Goal: Find specific page/section: Find specific page/section

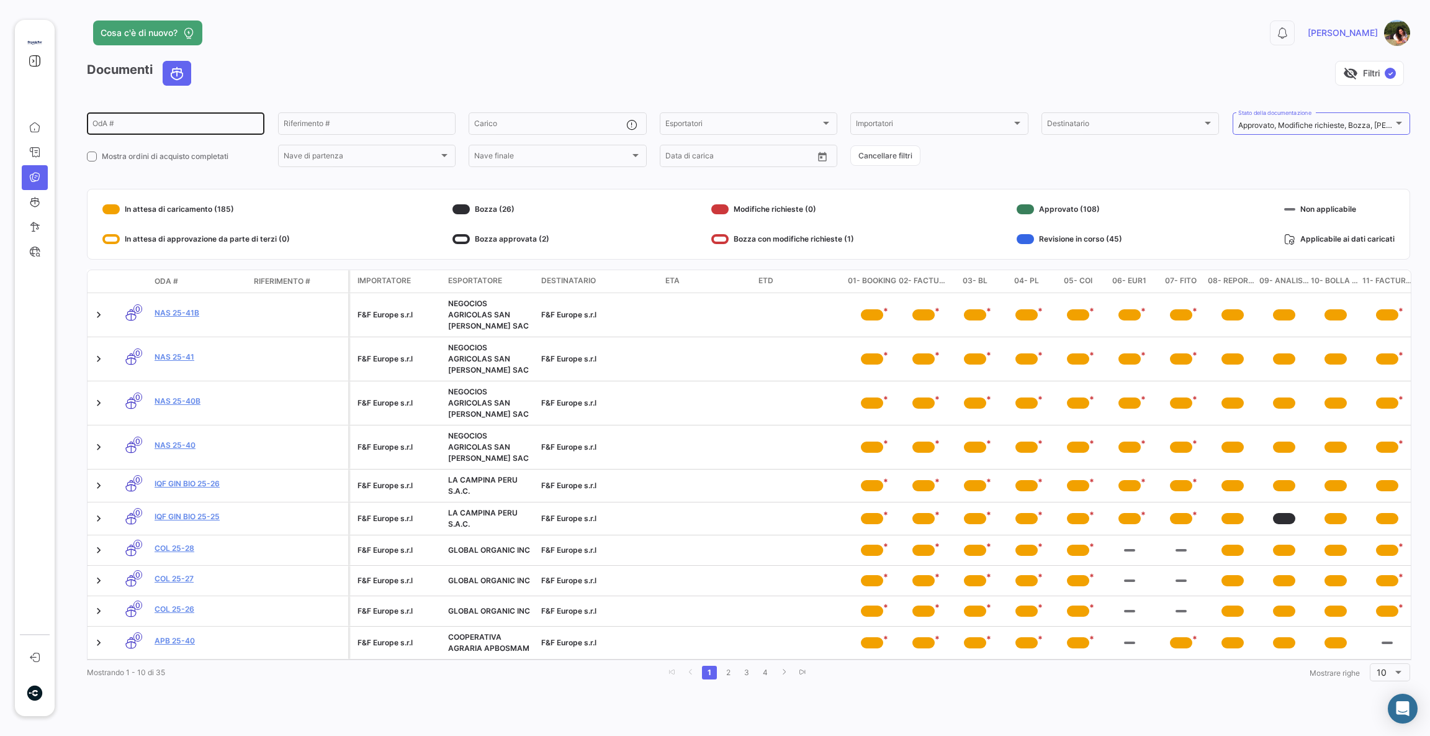
click at [196, 127] on input "OdA #" at bounding box center [175, 125] width 166 height 9
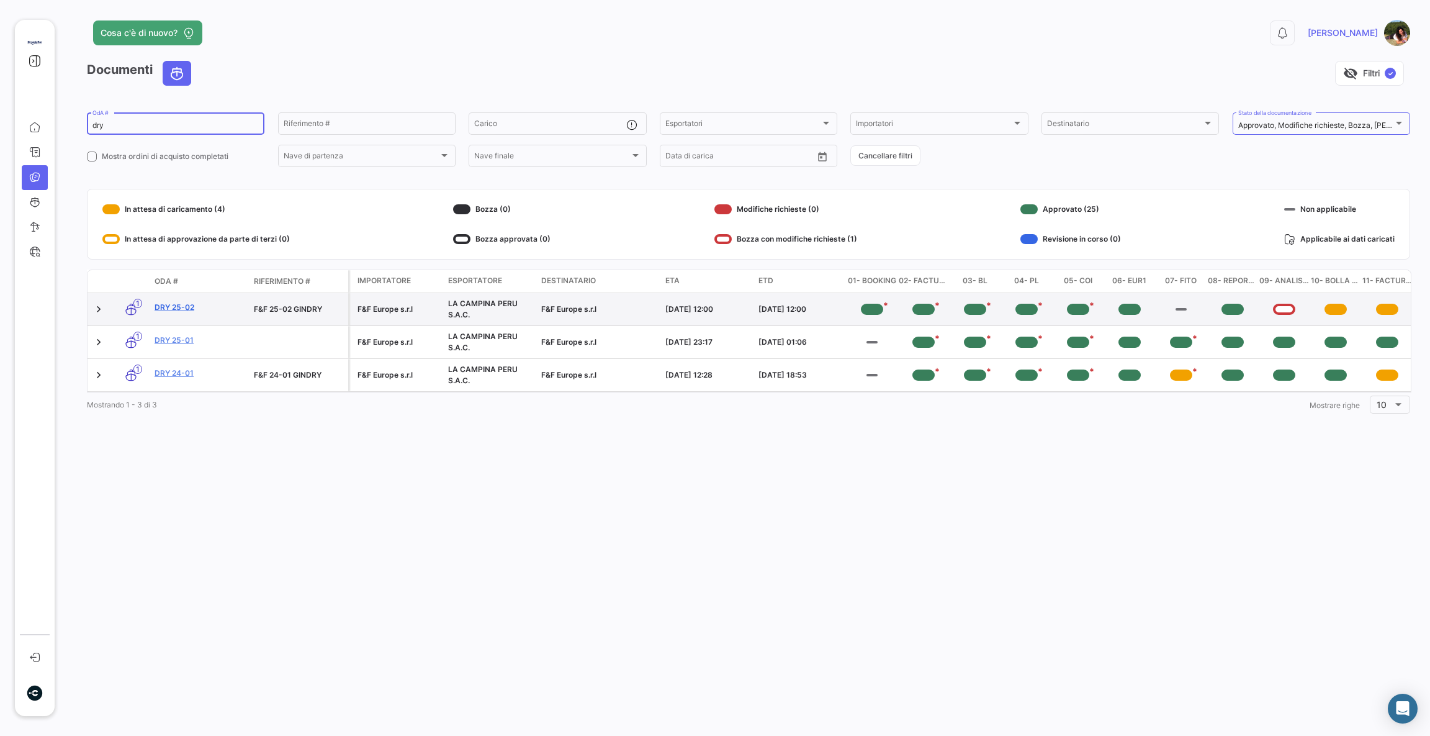
type input "dry"
click at [168, 309] on link "DRY 25-02" at bounding box center [199, 307] width 89 height 11
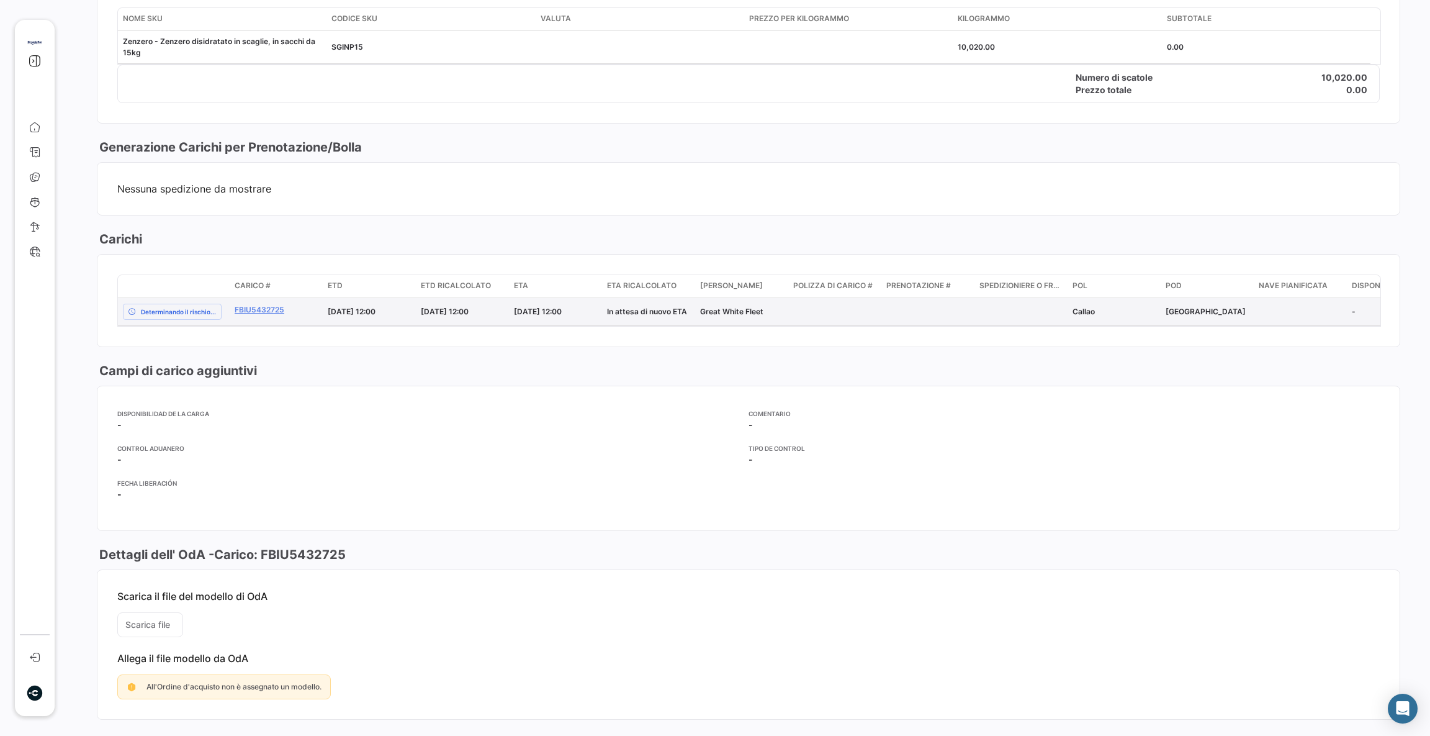
scroll to position [726, 0]
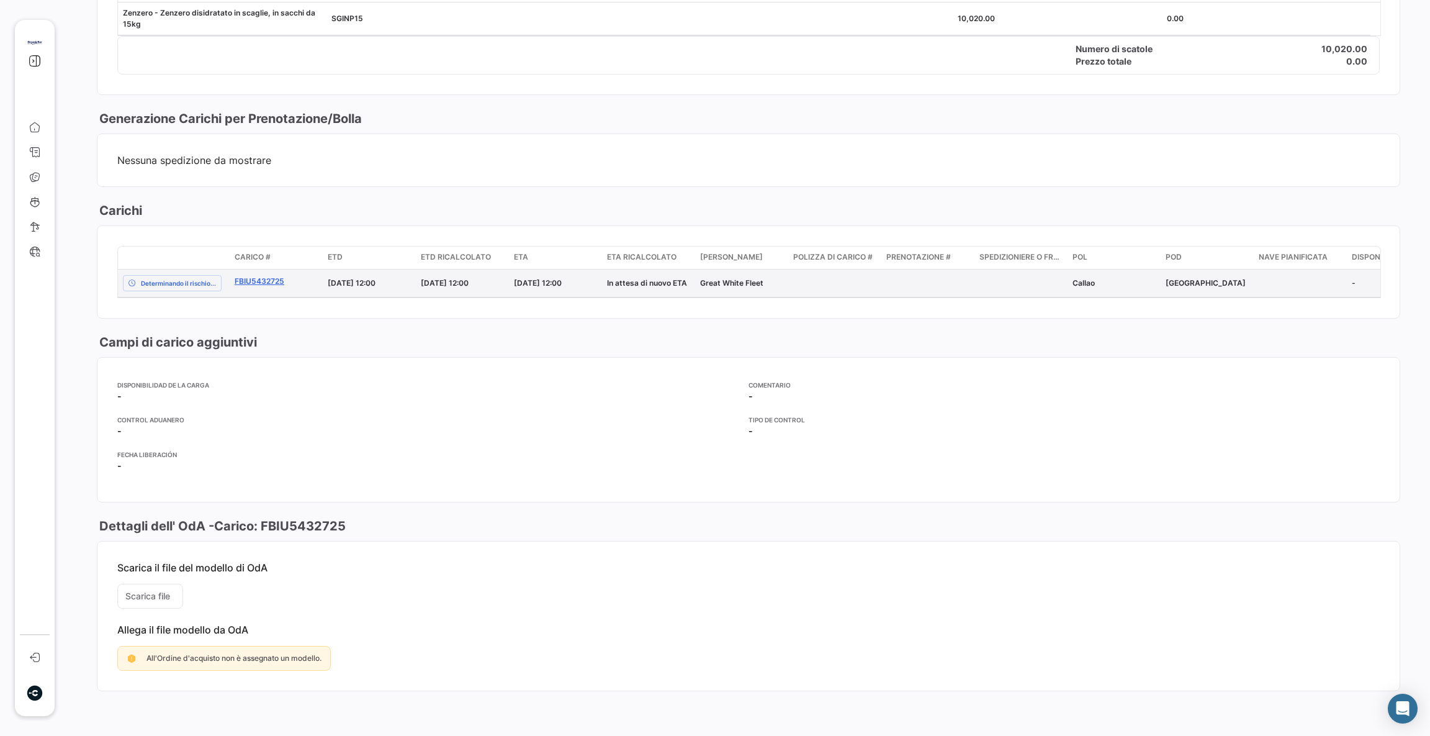
click at [249, 276] on link "FBIU5432725" at bounding box center [276, 281] width 83 height 11
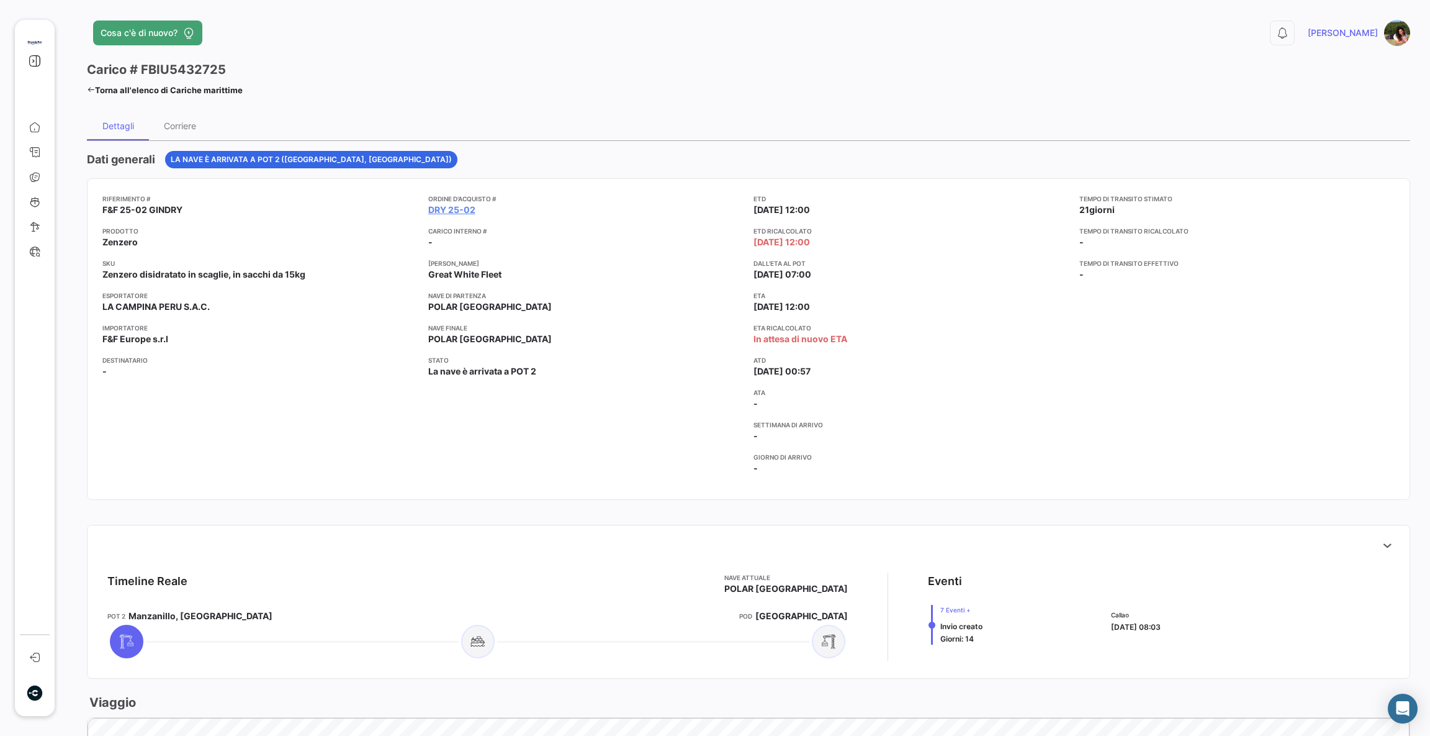
drag, startPoint x: 501, startPoint y: 276, endPoint x: 426, endPoint y: 276, distance: 75.1
click at [428, 276] on app-card-info-value "Great White Fleet" at bounding box center [586, 274] width 316 height 12
copy span "Great White Fleet"
click at [42, 176] on link "Documenti" at bounding box center [35, 177] width 26 height 25
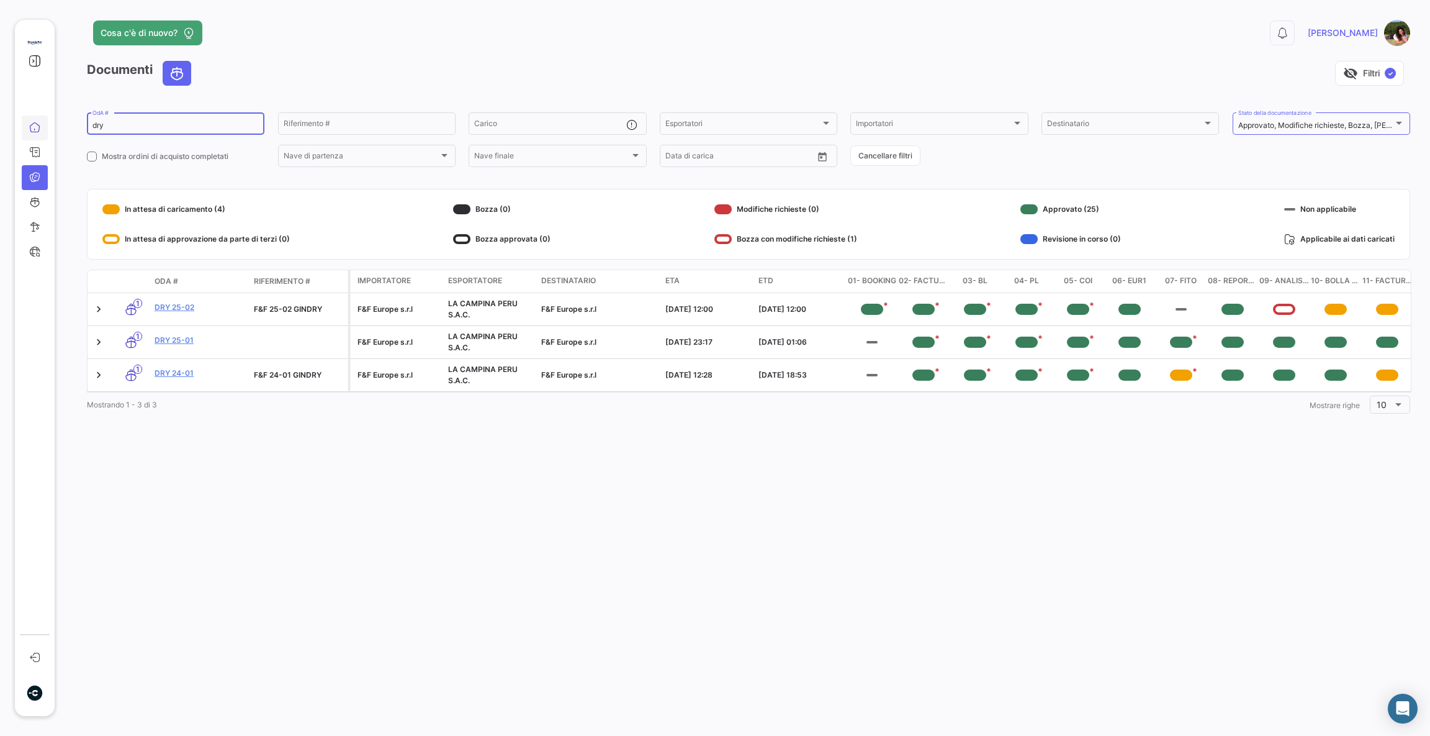
drag, startPoint x: 135, startPoint y: 125, endPoint x: 32, endPoint y: 127, distance: 103.0
click at [32, 128] on mat-sidenav-container "Panoramica Ordini d'acquisto Documenti Cariche marittime Intelligenza Portuale …" at bounding box center [715, 368] width 1430 height 736
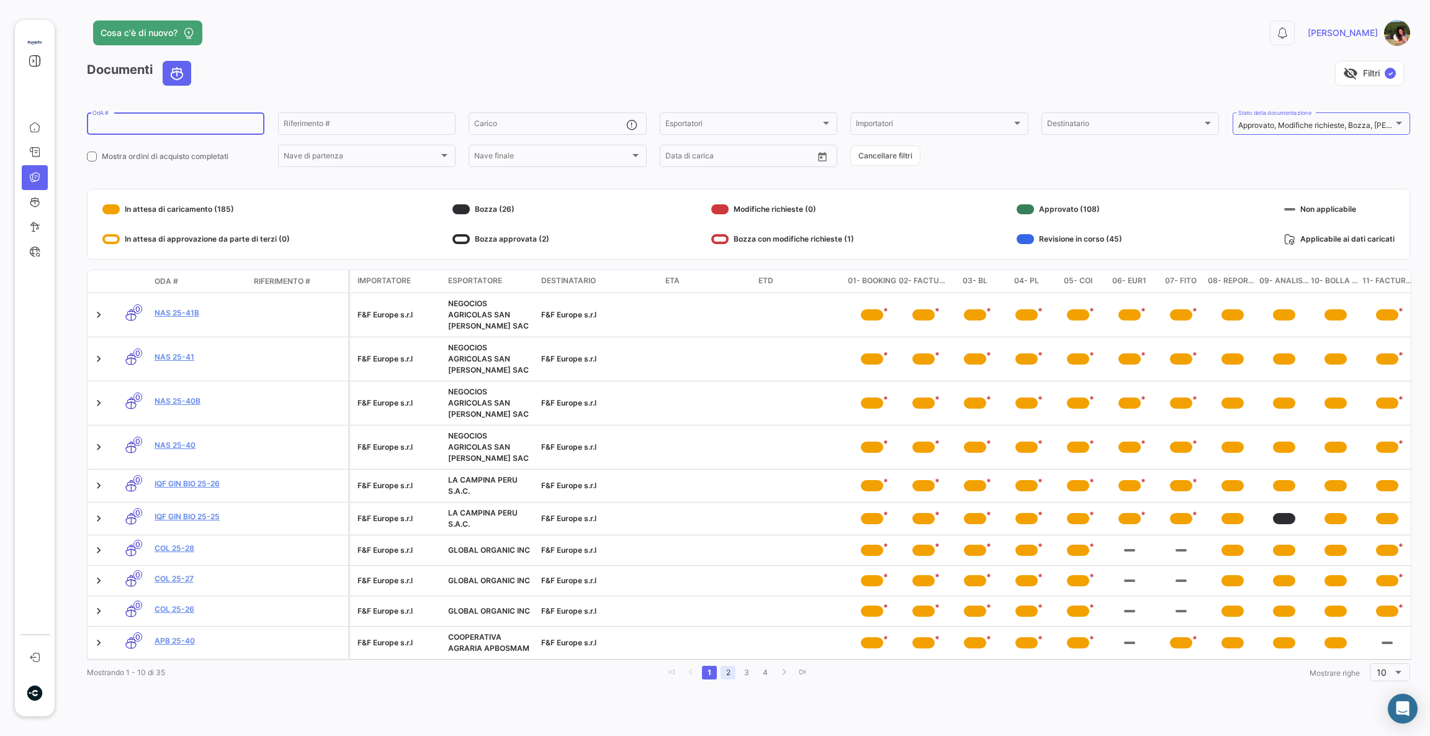
click at [727, 679] on link "2" at bounding box center [728, 672] width 15 height 14
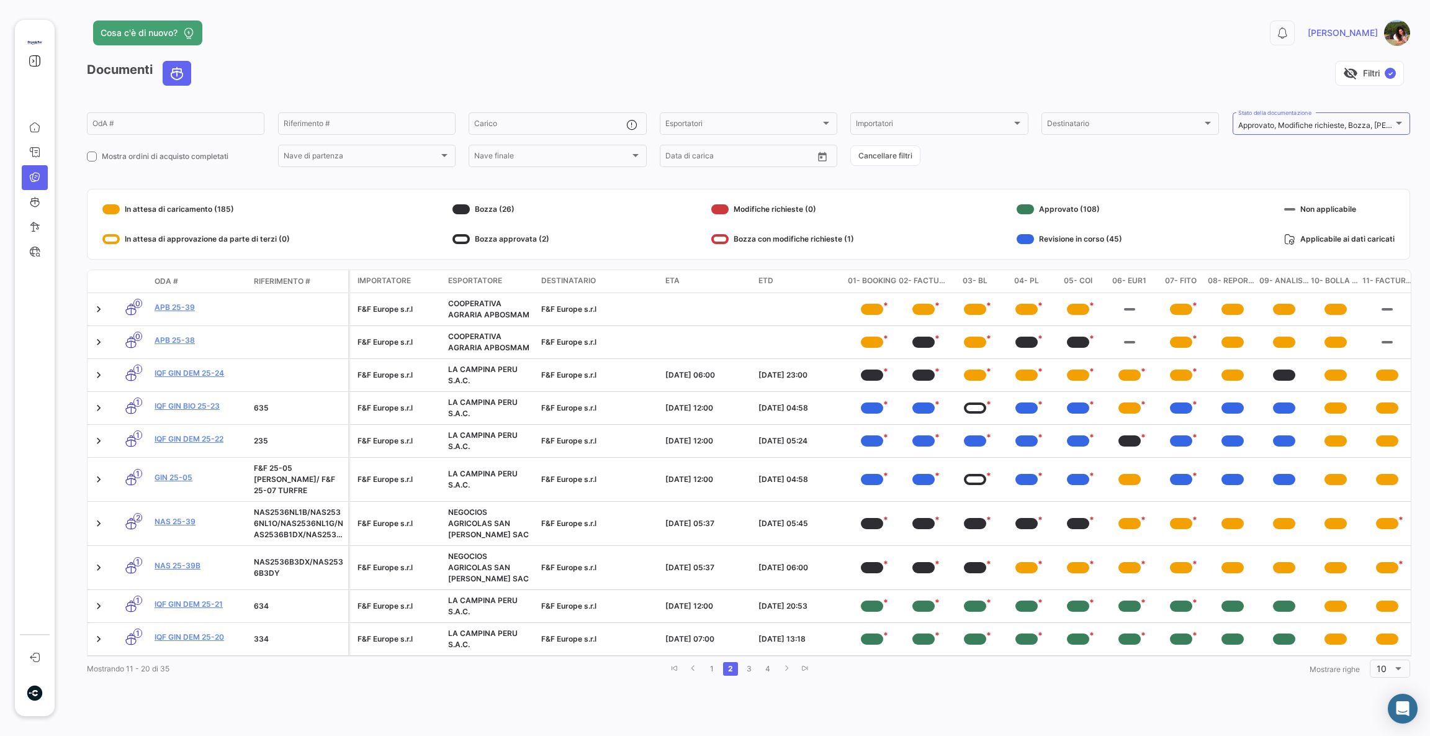
scroll to position [0, 2]
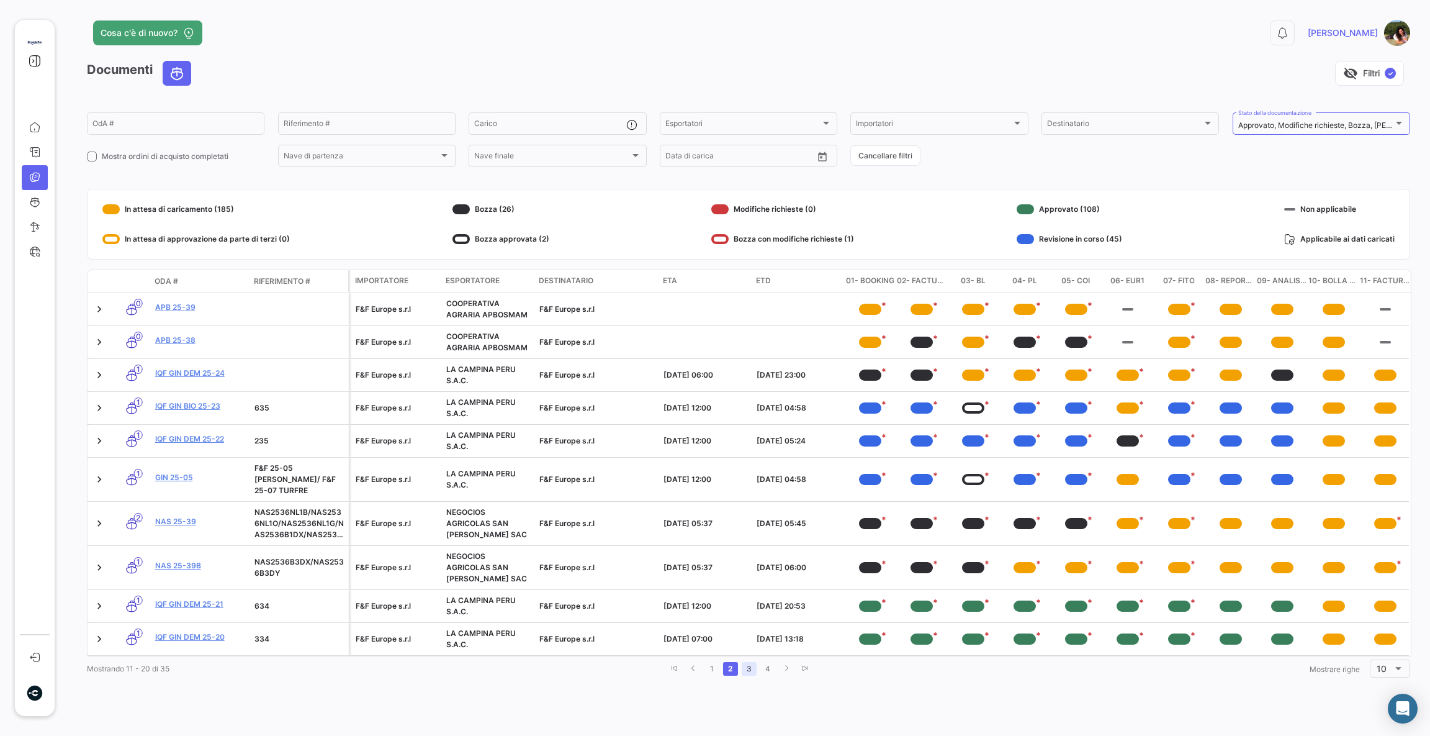
click at [744, 673] on link "3" at bounding box center [749, 669] width 15 height 14
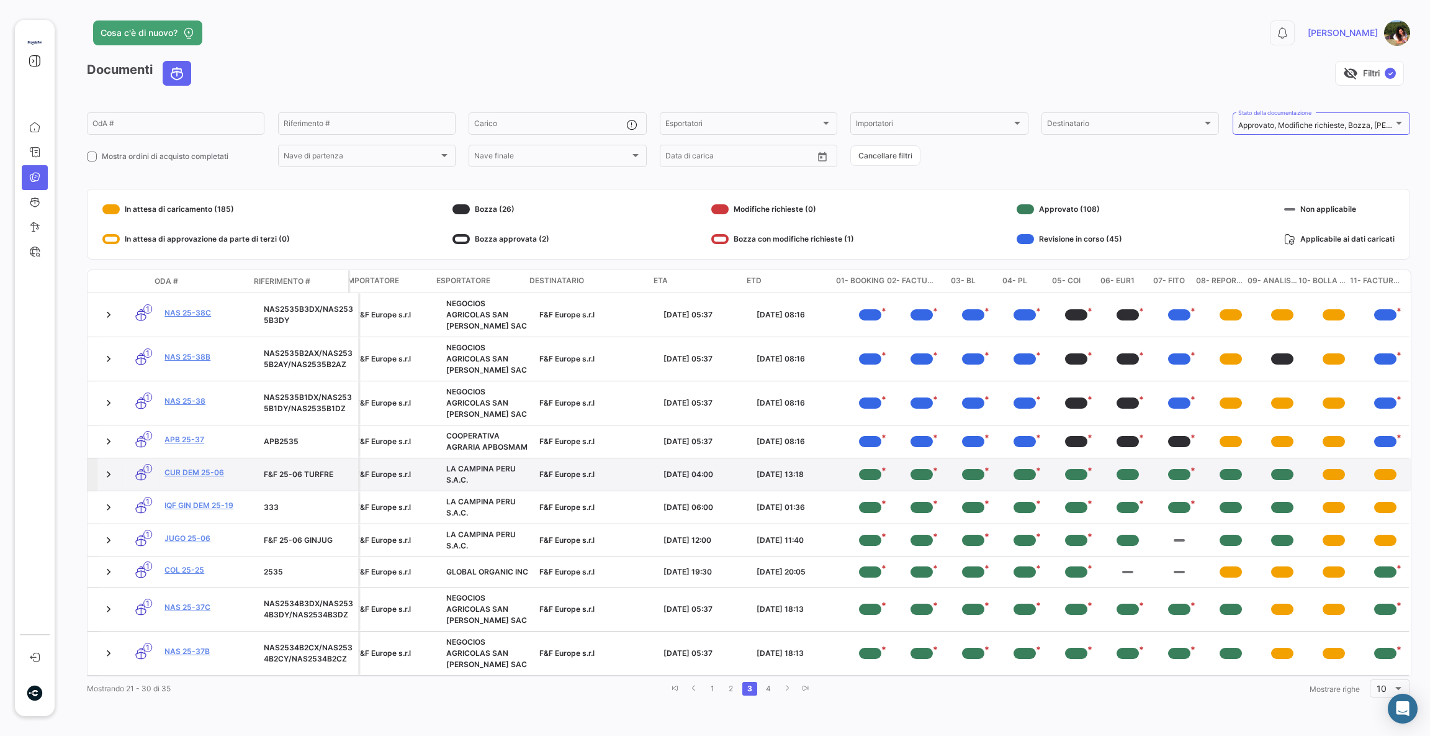
scroll to position [11, 0]
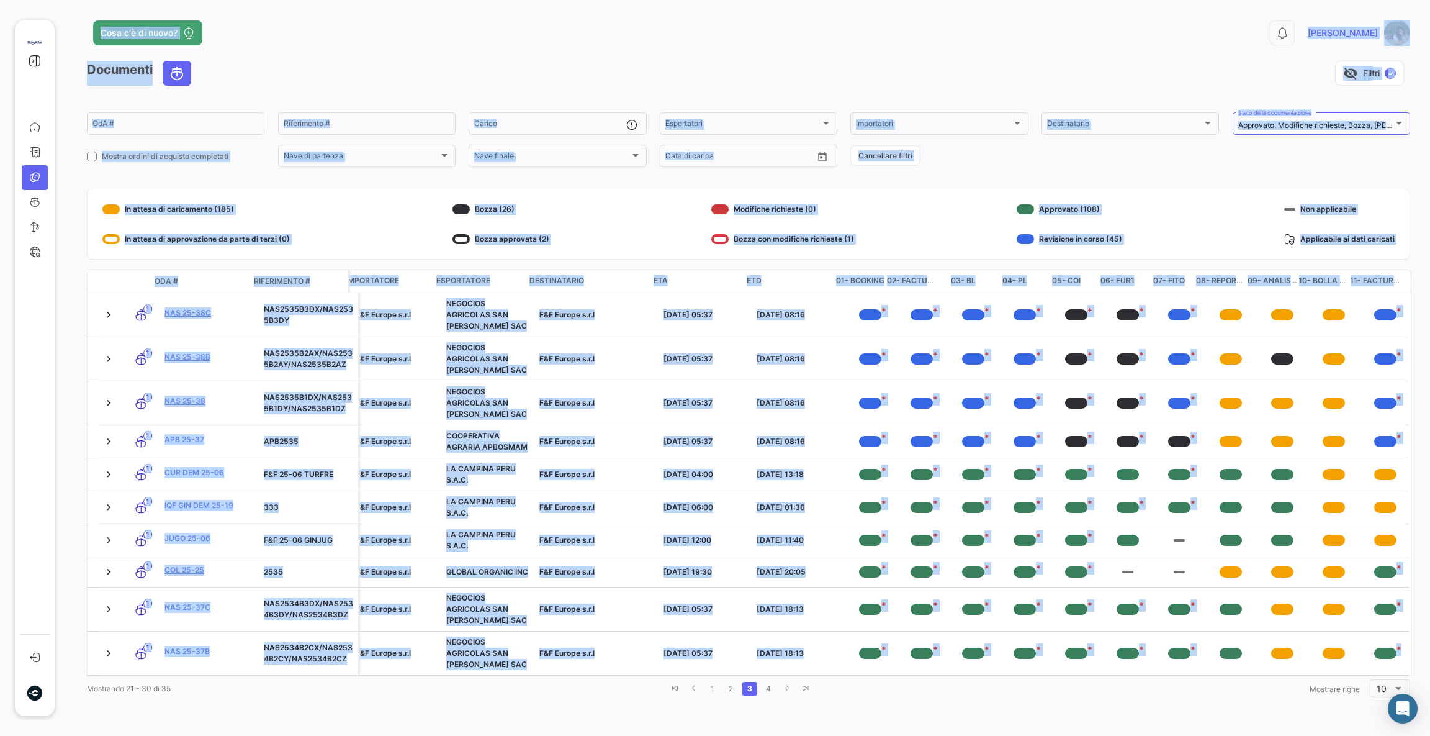
drag, startPoint x: -1239, startPoint y: 779, endPoint x: 217, endPoint y: 146, distance: 1587.1
click at [0, 539] on html "Panoramica Ordini d'acquisto Documenti Cariche marittime Intelligenza Portuale …" at bounding box center [715, 368] width 1430 height 736
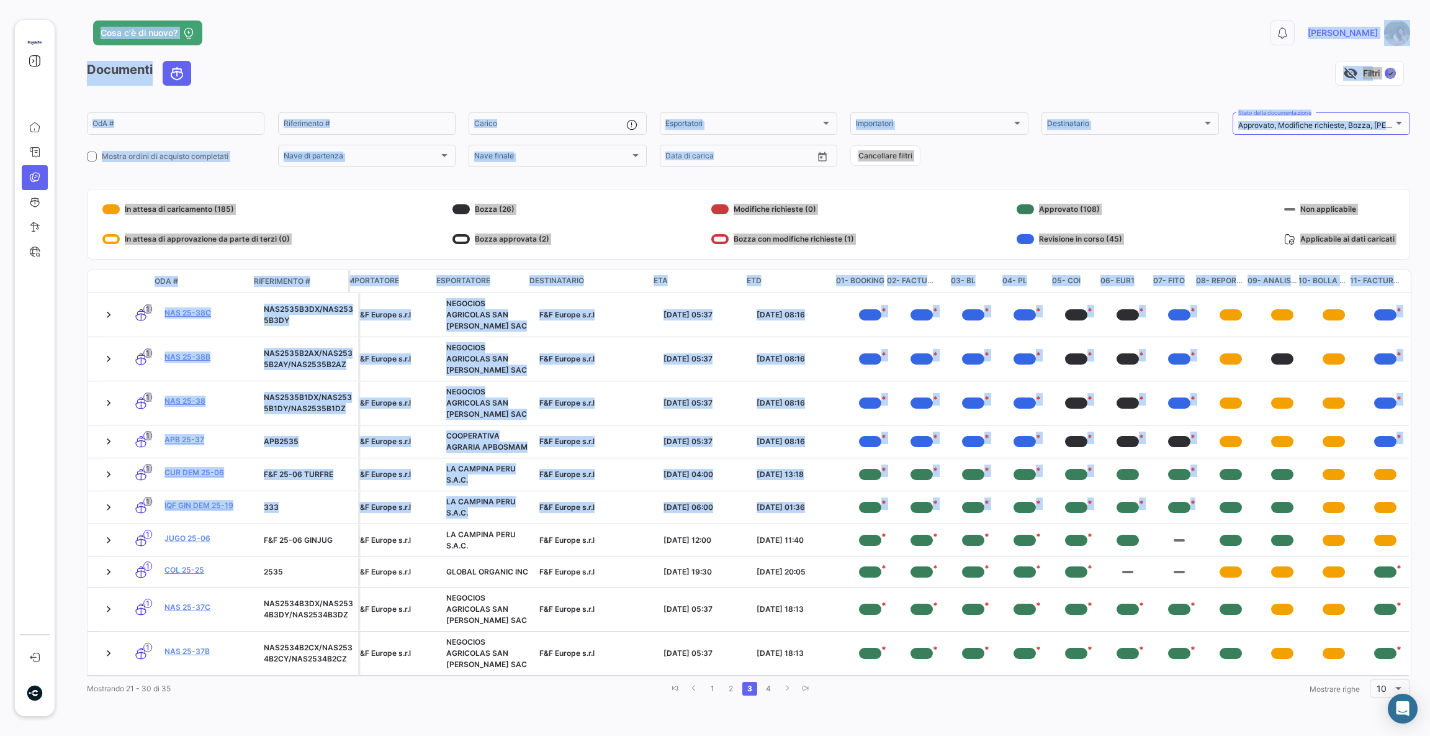
click at [599, 209] on mat-card-content "In attesa di caricamento (185) In attesa di approvazione da parte di terzi (0) …" at bounding box center [748, 224] width 1292 height 50
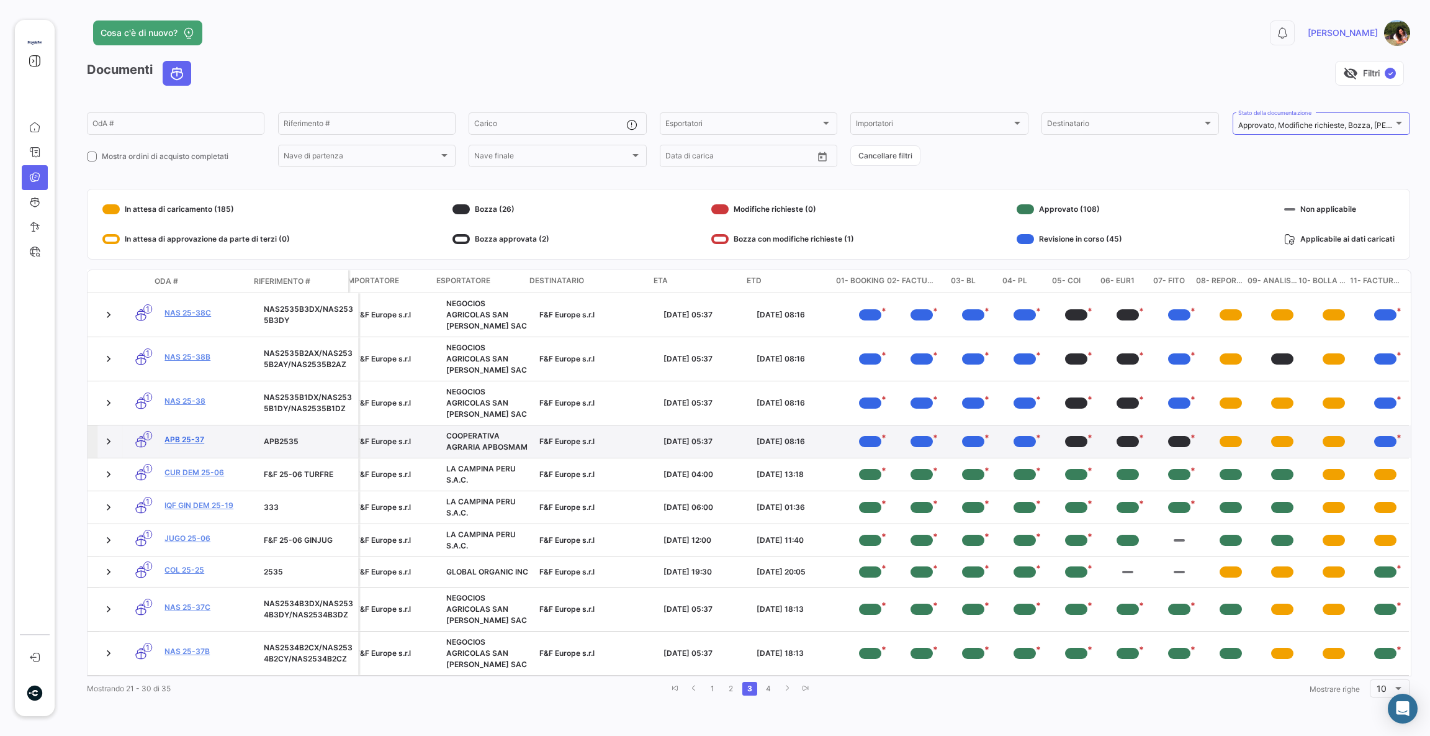
click at [173, 434] on link "APB 25-37" at bounding box center [208, 439] width 89 height 11
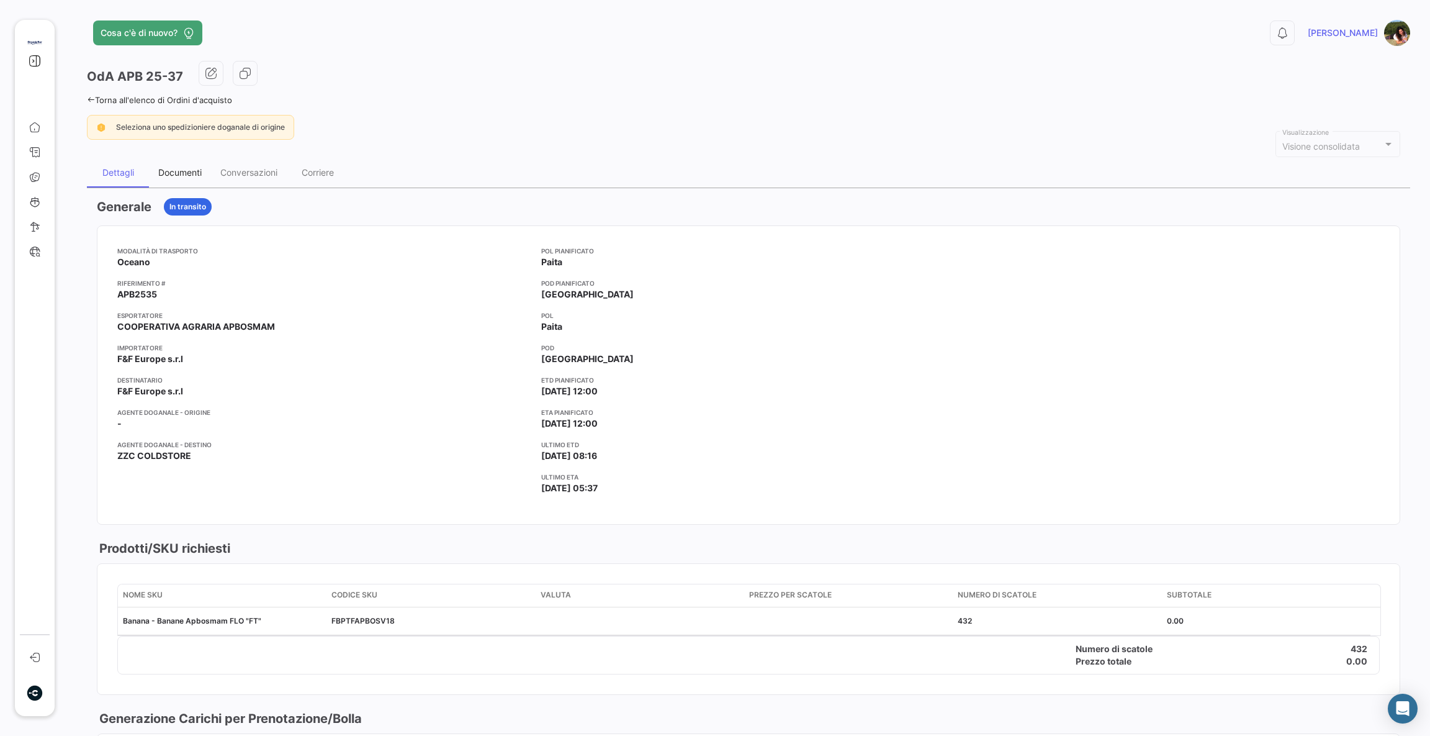
click at [191, 167] on div "Documenti" at bounding box center [179, 172] width 43 height 11
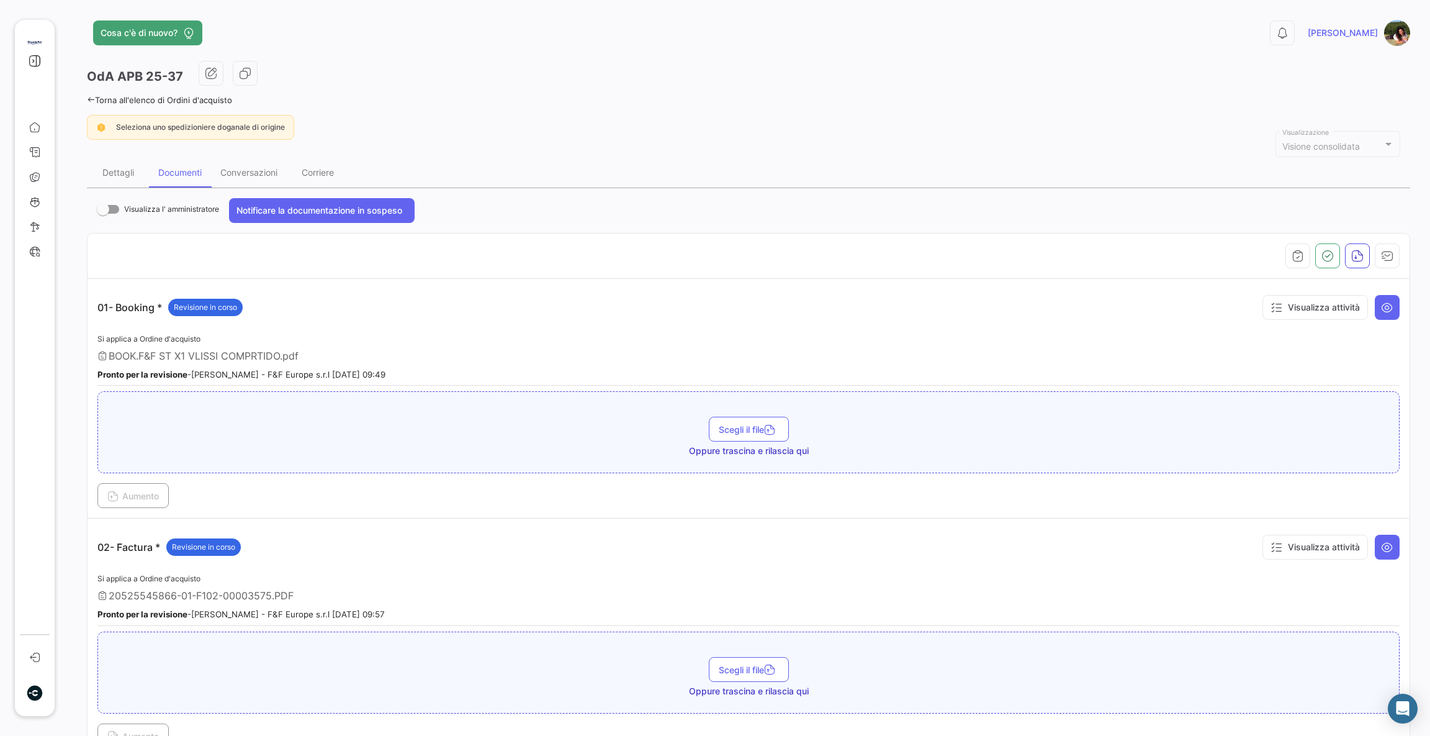
scroll to position [93, 0]
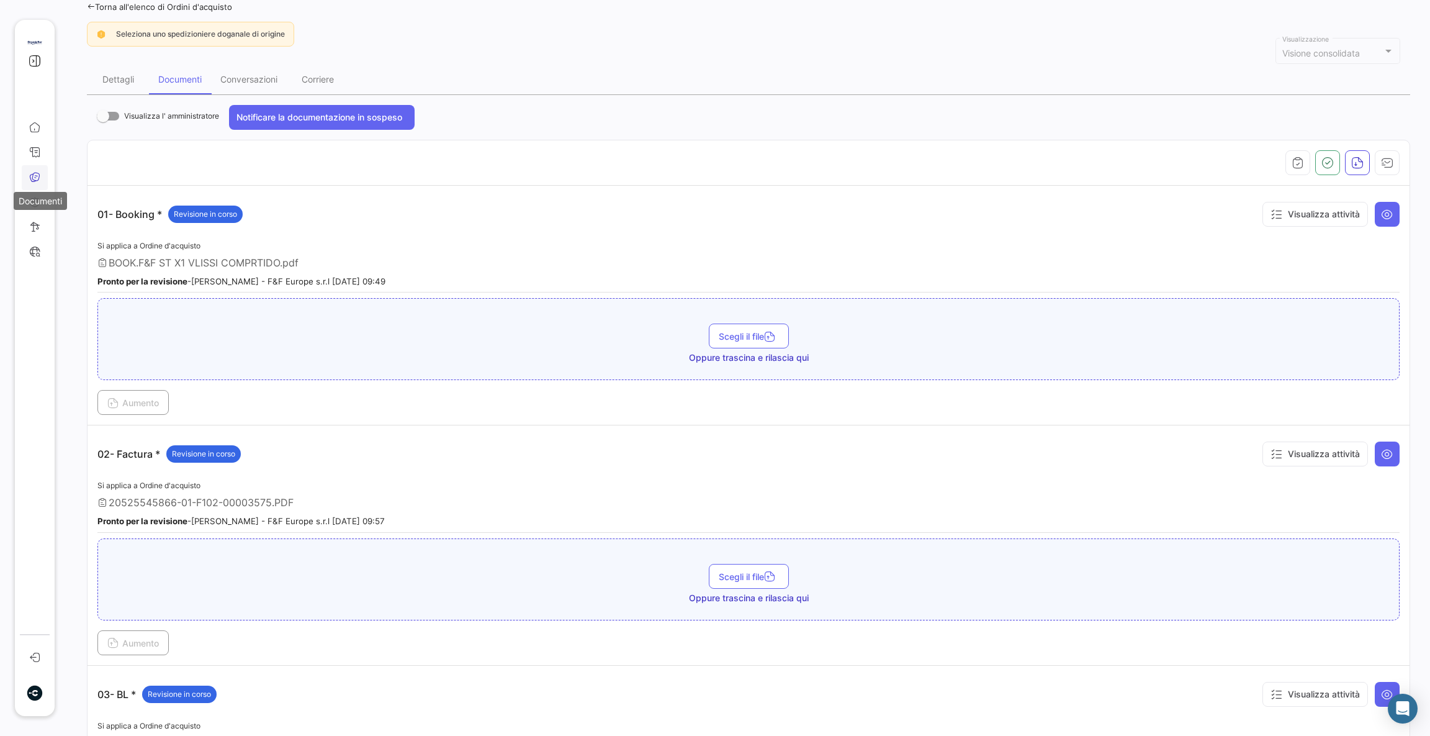
click at [35, 174] on icon at bounding box center [34, 176] width 11 height 11
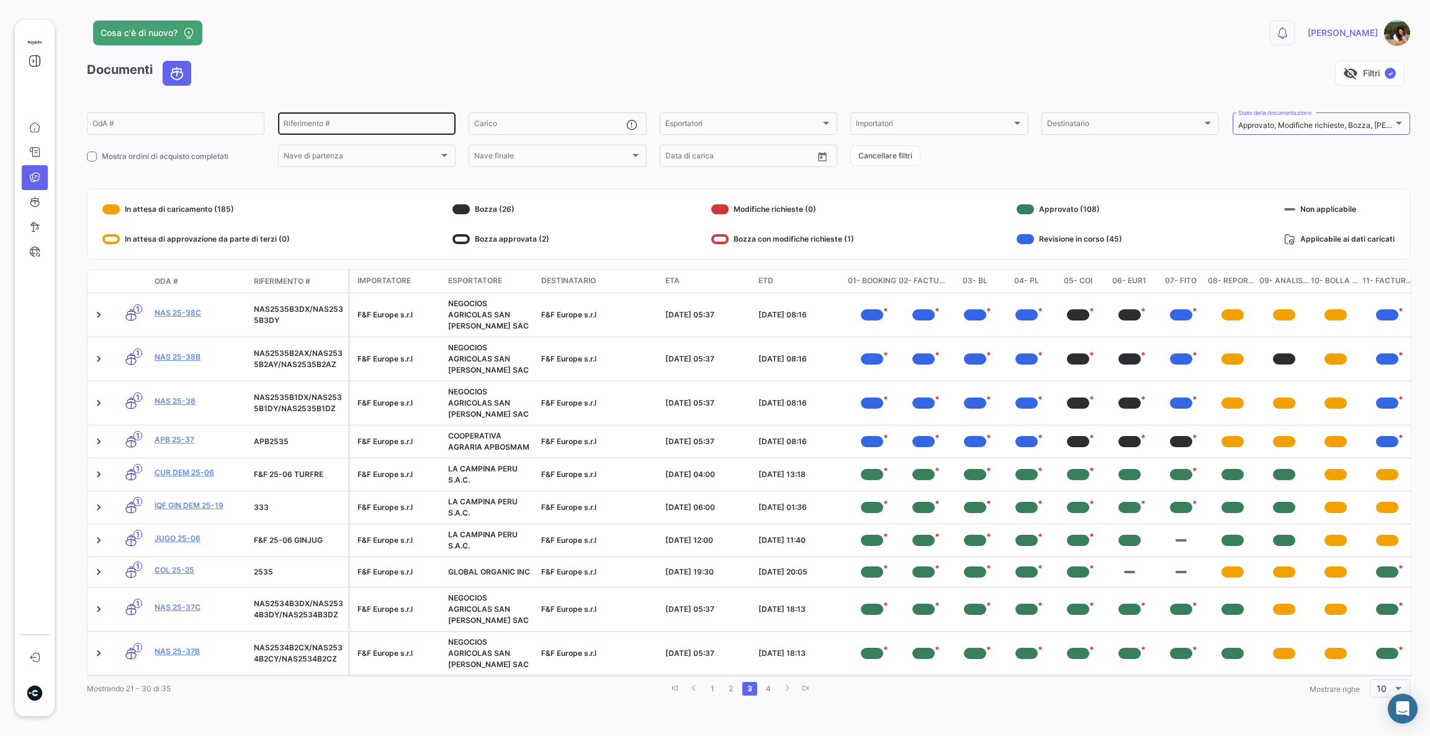
click at [340, 119] on div "Riferimento #" at bounding box center [367, 122] width 166 height 24
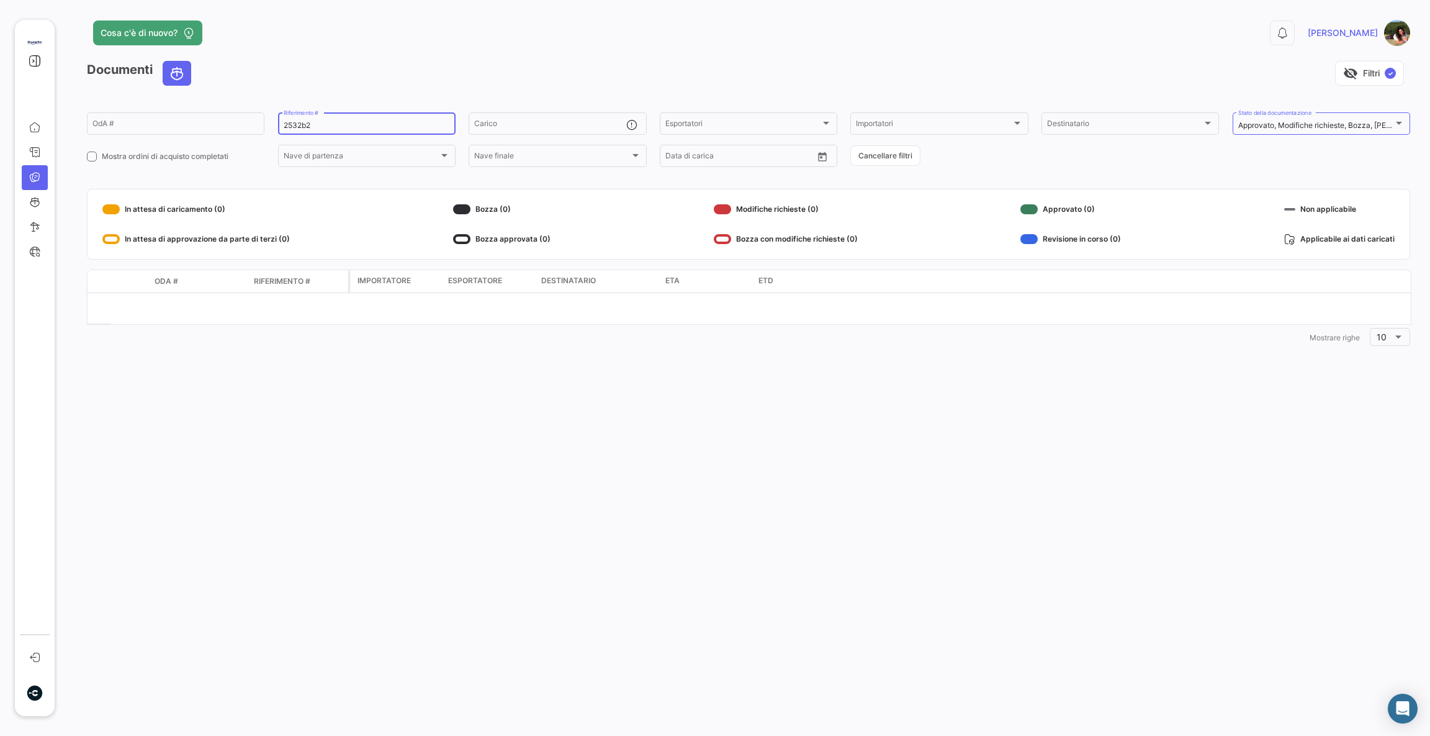
type input "2532b2"
click at [195, 158] on span "Mostra ordini di acquisto completati" at bounding box center [165, 156] width 127 height 11
click at [92, 161] on input "Mostra ordini di acquisto completati" at bounding box center [91, 161] width 1 height 1
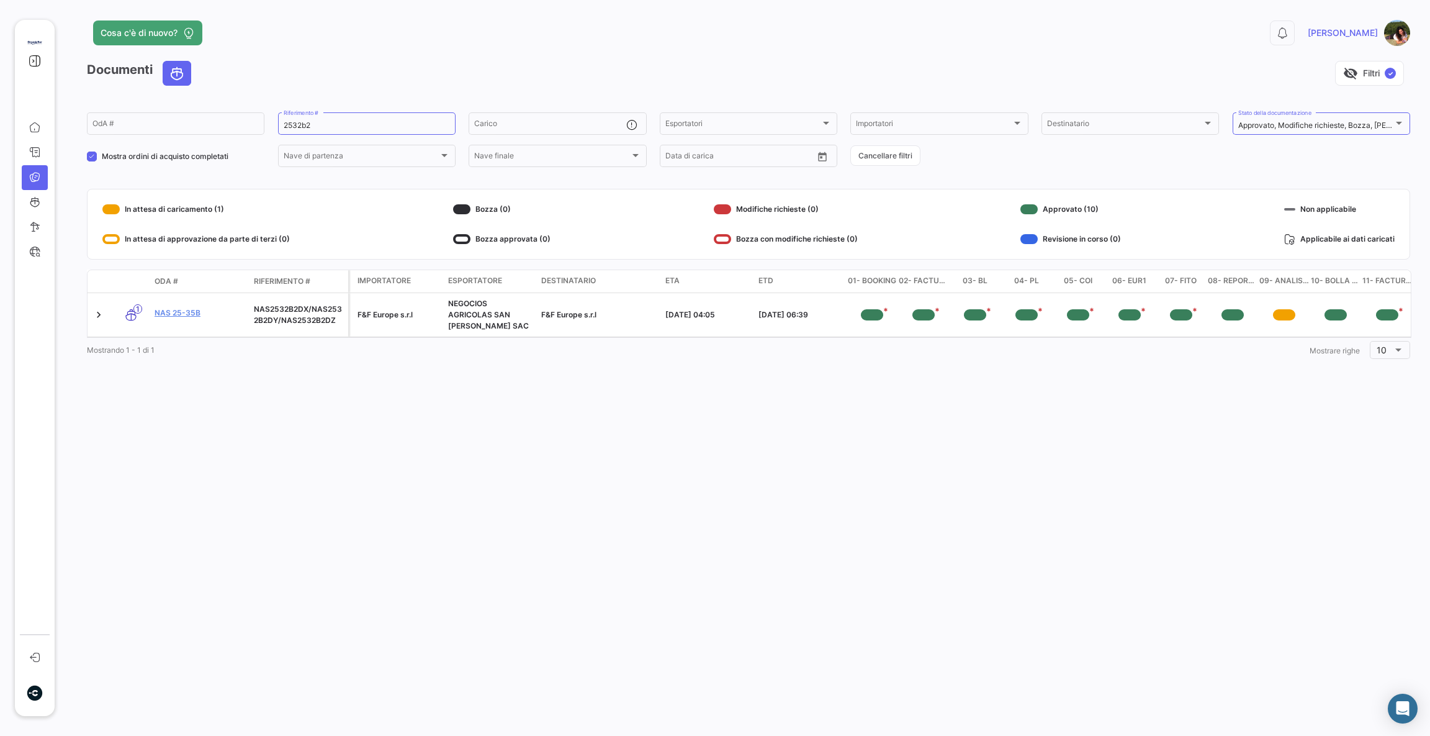
click at [133, 156] on span "Mostra ordini di acquisto completati" at bounding box center [165, 156] width 127 height 11
click at [92, 161] on input "Mostra ordini di acquisto completati" at bounding box center [91, 161] width 1 height 1
checkbox input "false"
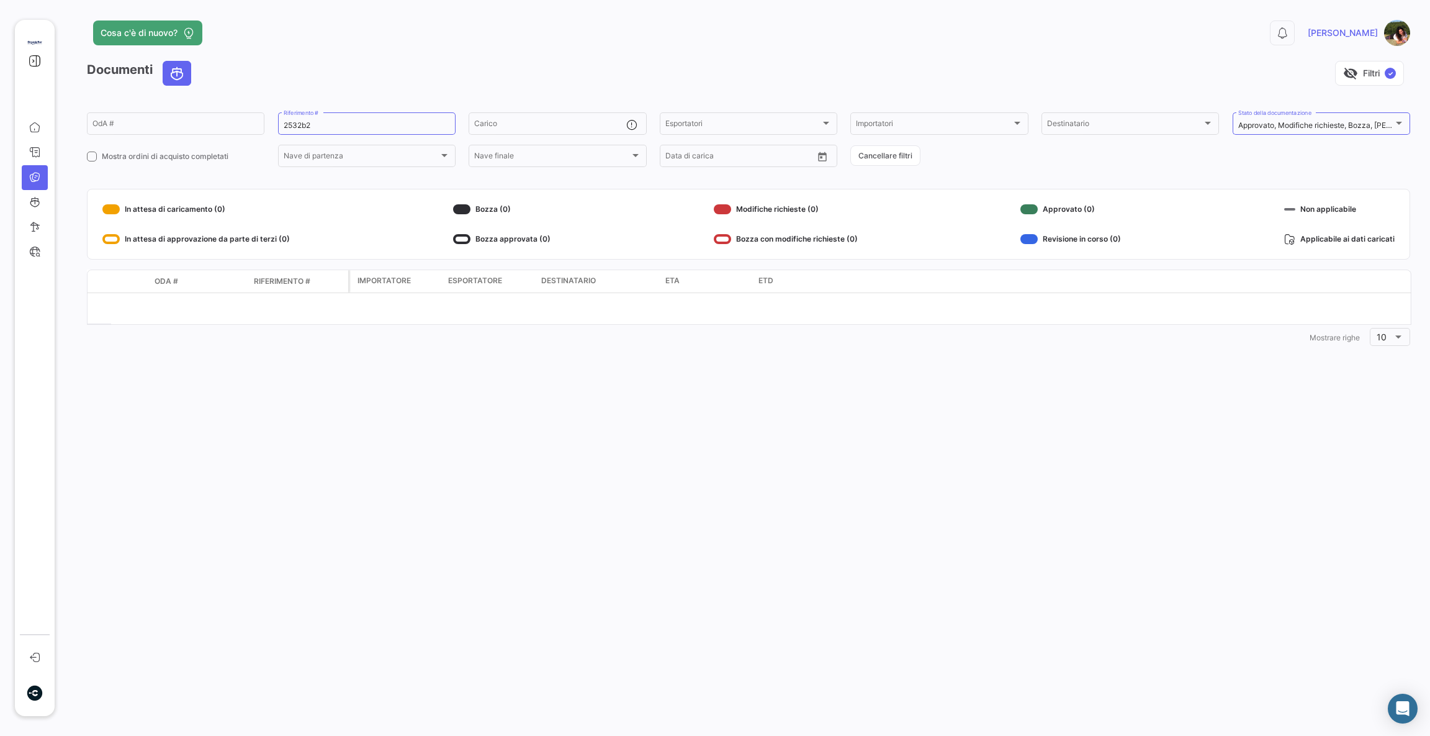
drag, startPoint x: 323, startPoint y: 130, endPoint x: 114, endPoint y: 139, distance: 209.4
click at [114, 139] on form "OdA # 2532b2 Riferimento # Carico Esportatori Esportatori Importatori Importato…" at bounding box center [748, 139] width 1323 height 58
